Goal: Browse casually

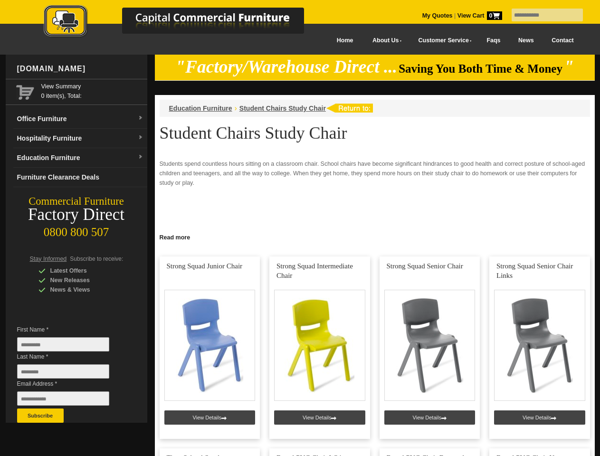
click at [541, 15] on input "text" at bounding box center [546, 15] width 71 height 13
click at [70, 374] on input "Last Name *" at bounding box center [63, 371] width 92 height 14
click at [40, 416] on button "Subscribe" at bounding box center [40, 415] width 47 height 14
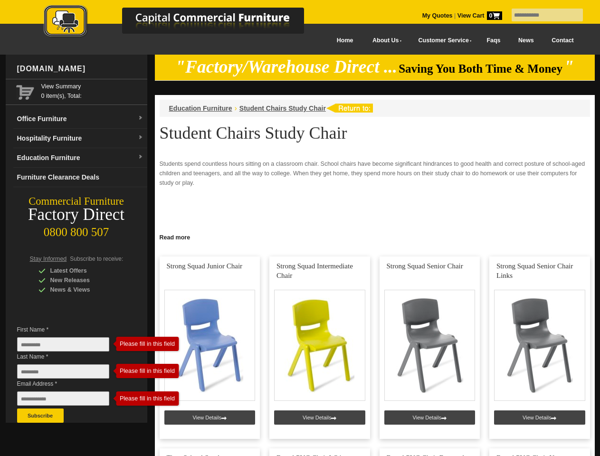
click at [375, 236] on link "Read more" at bounding box center [375, 236] width 440 height 12
